Goal: Information Seeking & Learning: Learn about a topic

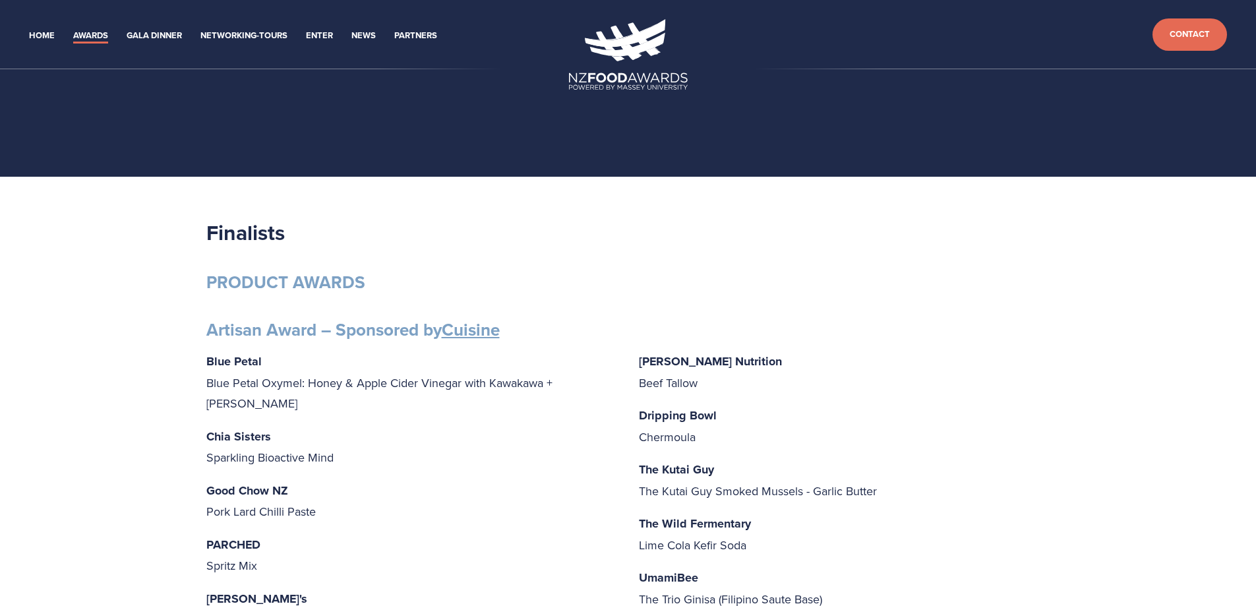
click at [640, 45] on img at bounding box center [628, 54] width 119 height 71
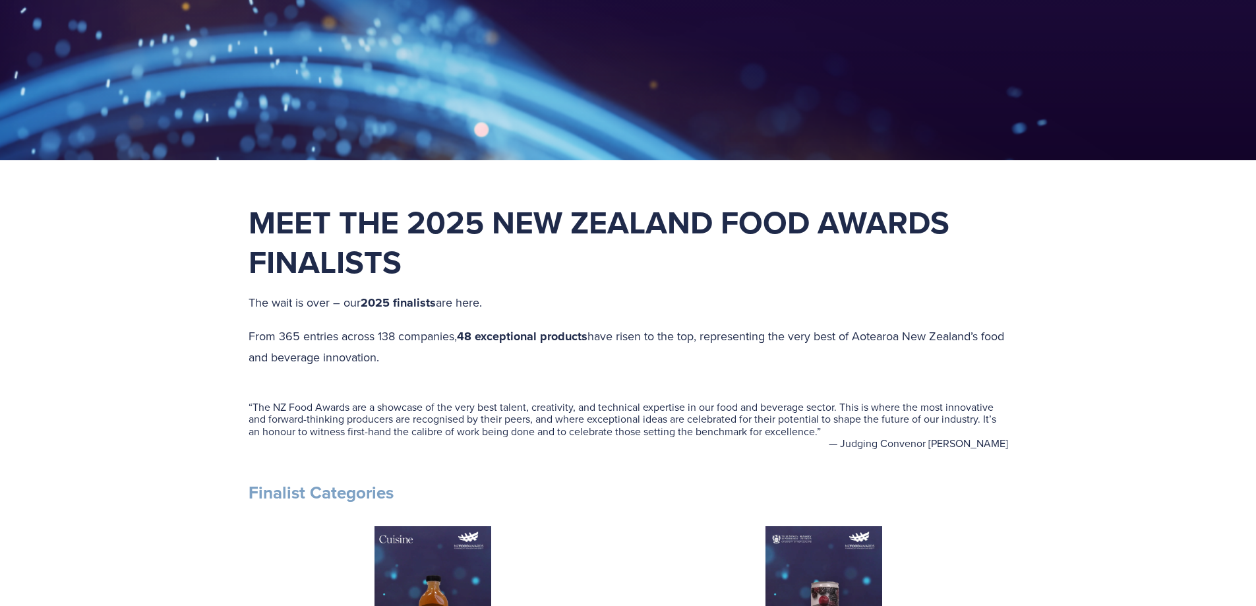
scroll to position [330, 0]
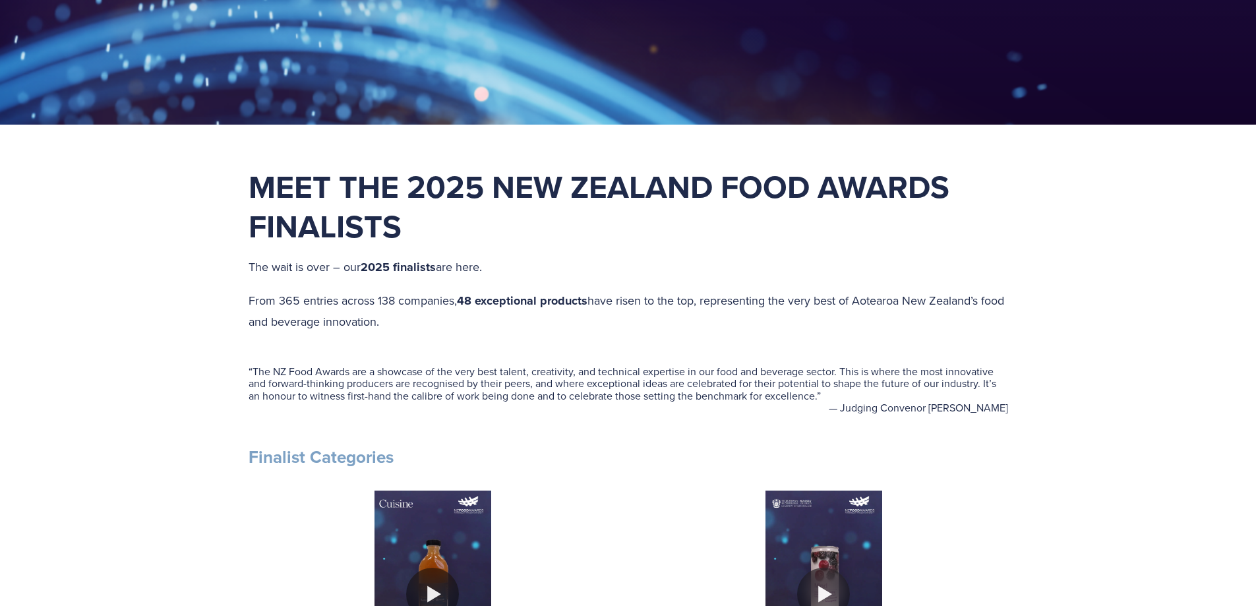
drag, startPoint x: 249, startPoint y: 297, endPoint x: 435, endPoint y: 338, distance: 190.4
click at [435, 338] on div "Meet the 2025 New Zealand Food Awards Finalists The wait is over – our 2025 fin…" at bounding box center [628, 255] width 782 height 177
copy p "From 365 entries across 138 companies, 48 exceptional products have risen to th…"
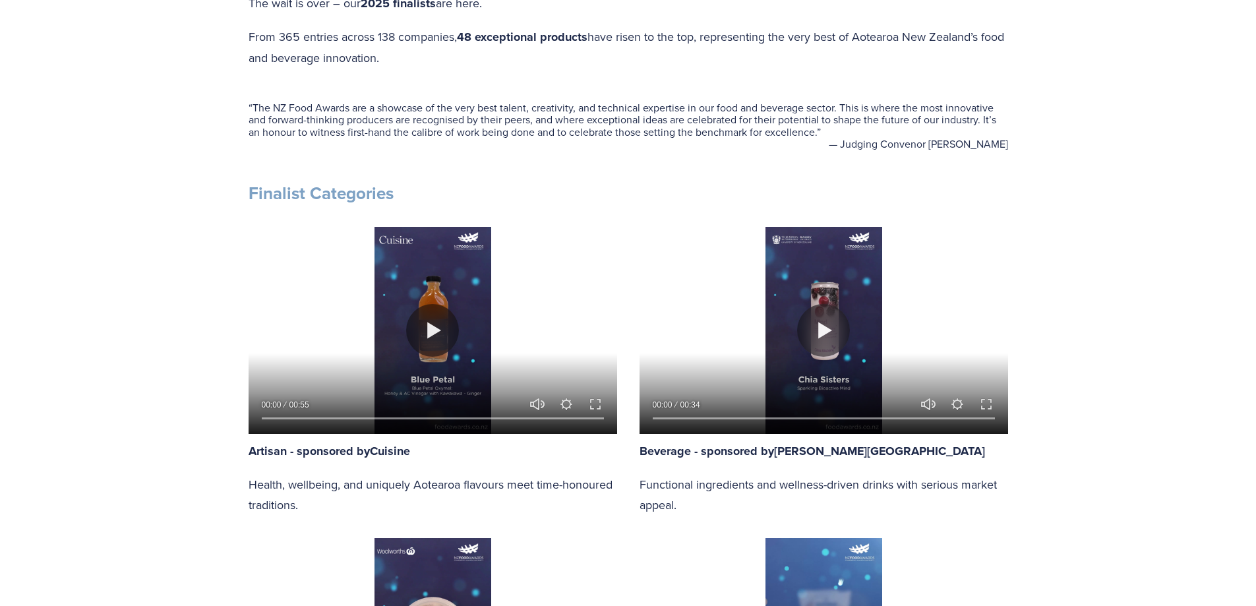
scroll to position [923, 0]
